Goal: Transaction & Acquisition: Purchase product/service

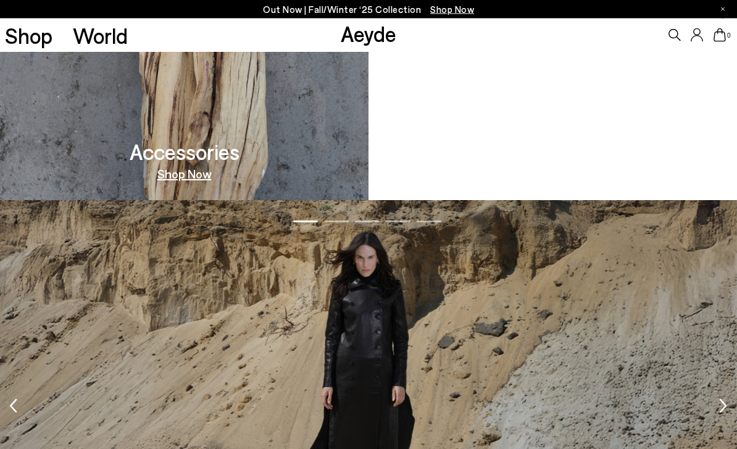
scroll to position [1340, 0]
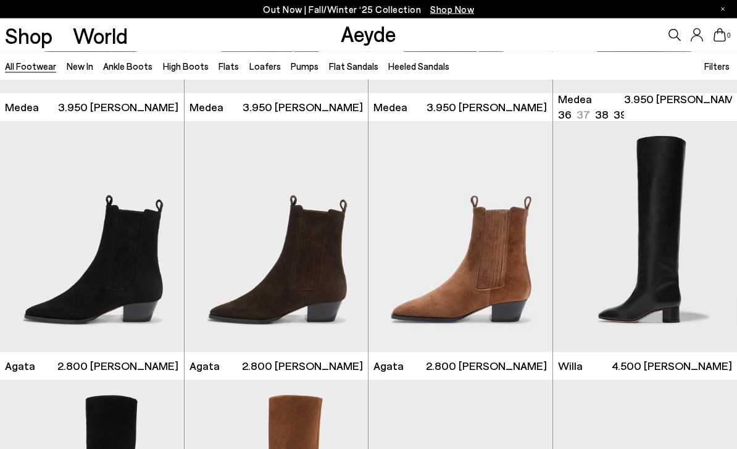
scroll to position [218, 0]
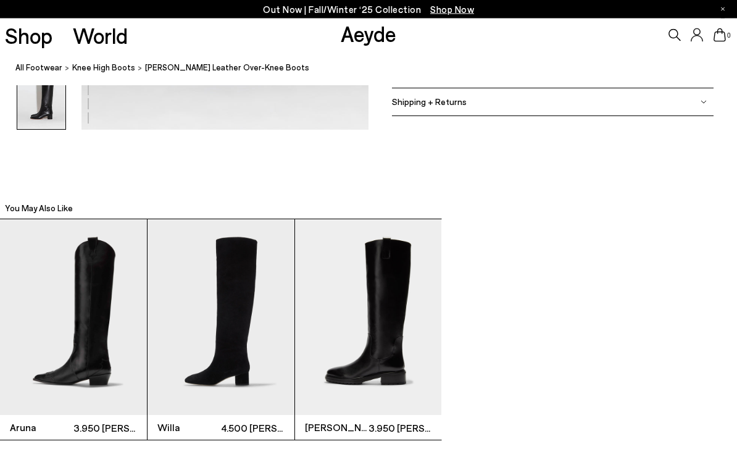
scroll to position [2281, 0]
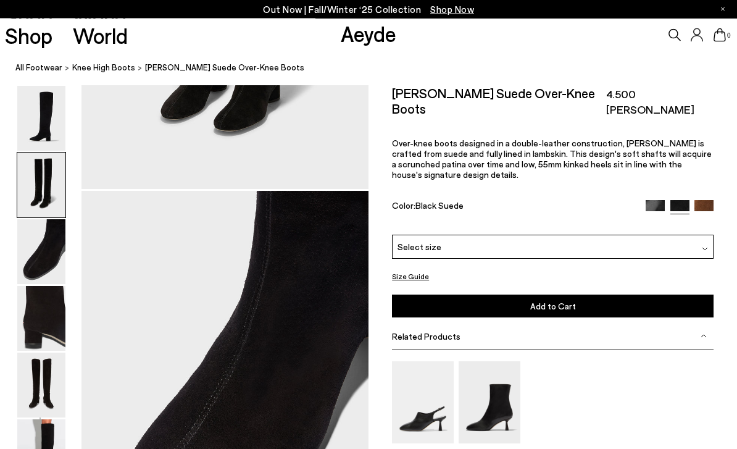
scroll to position [644, 0]
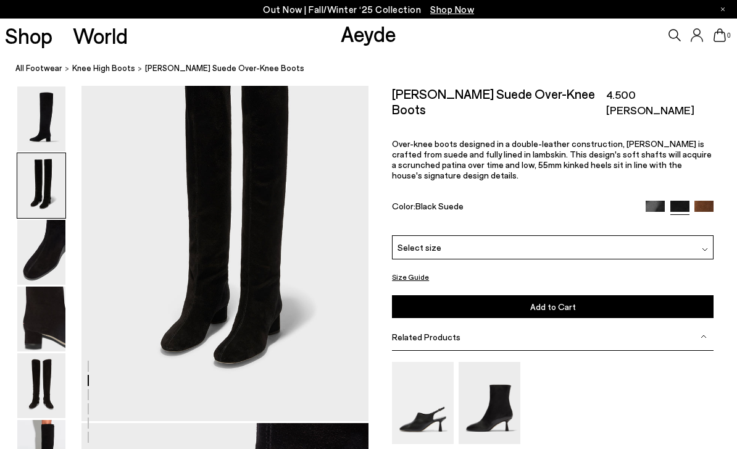
scroll to position [0, 0]
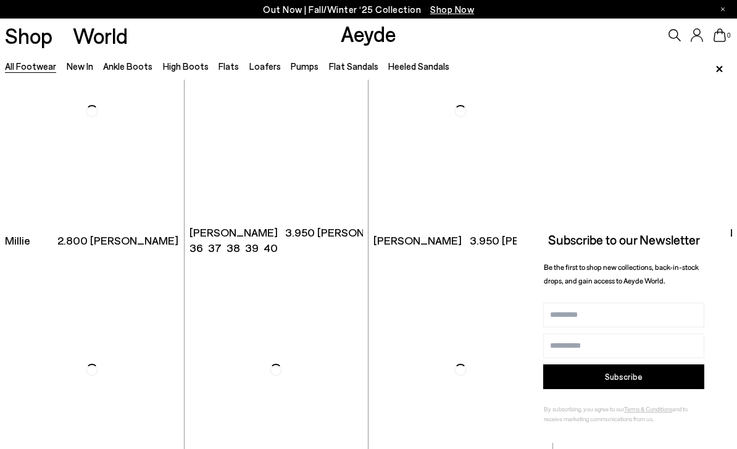
scroll to position [4742, 0]
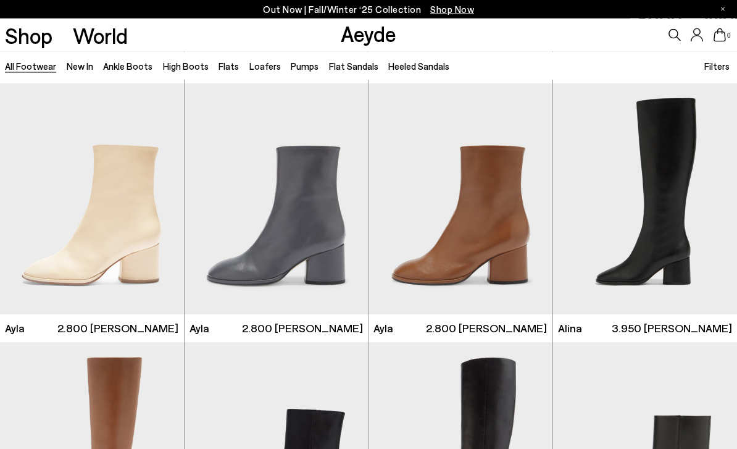
scroll to position [5431, 0]
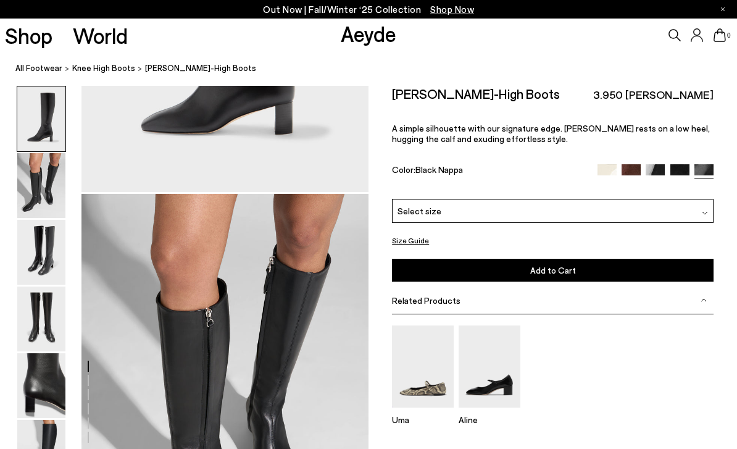
scroll to position [275, 0]
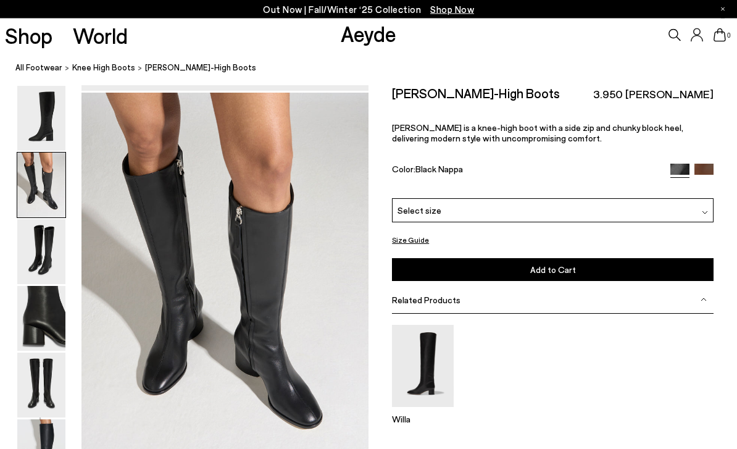
scroll to position [385, 0]
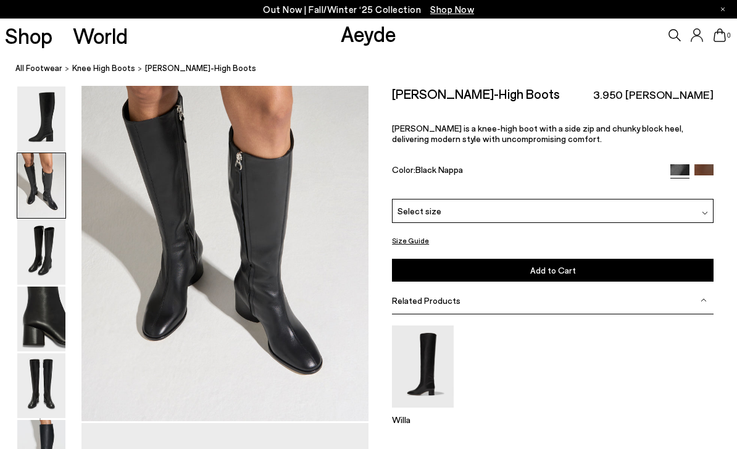
click at [35, 83] on nav "All Footwear knee high boots [PERSON_NAME]-High Boots" at bounding box center [376, 69] width 722 height 34
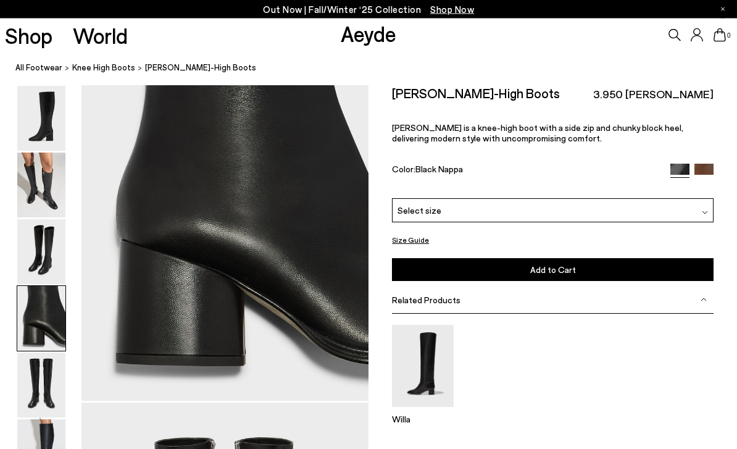
click at [41, 202] on img at bounding box center [41, 185] width 48 height 65
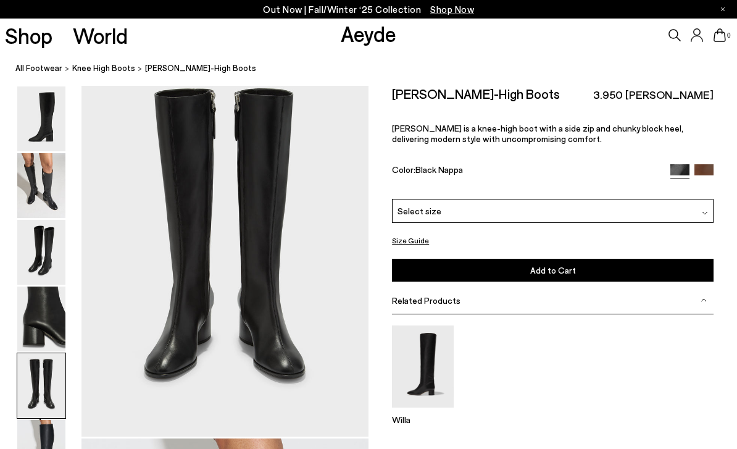
click at [40, 242] on img at bounding box center [41, 252] width 48 height 65
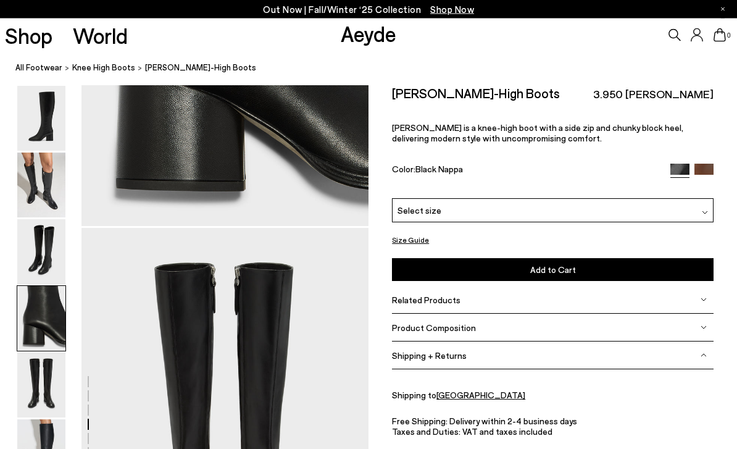
scroll to position [1396, 0]
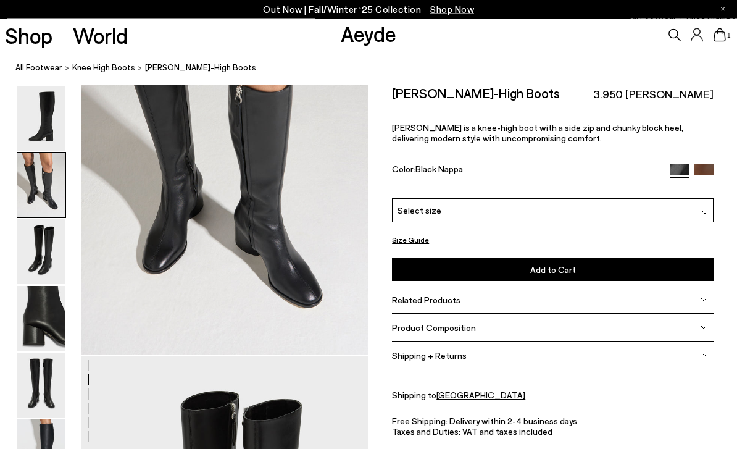
scroll to position [433, 0]
